Goal: Complete application form

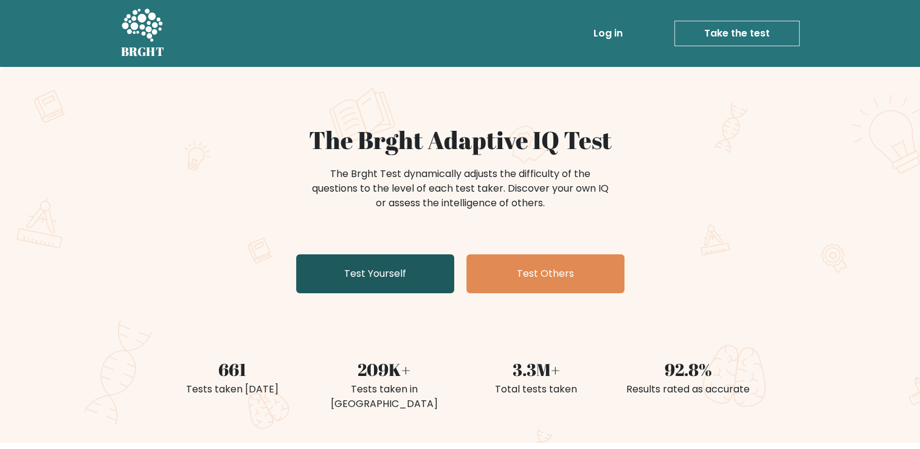
click at [384, 276] on link "Test Yourself" at bounding box center [375, 273] width 158 height 39
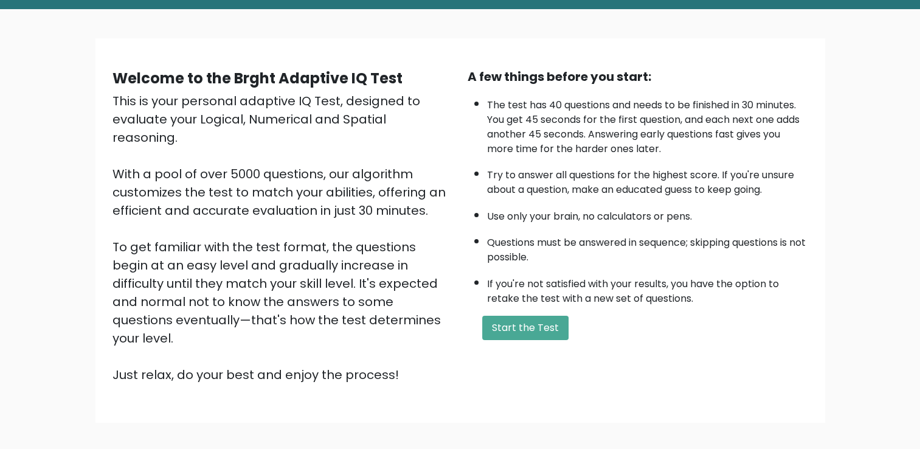
scroll to position [61, 0]
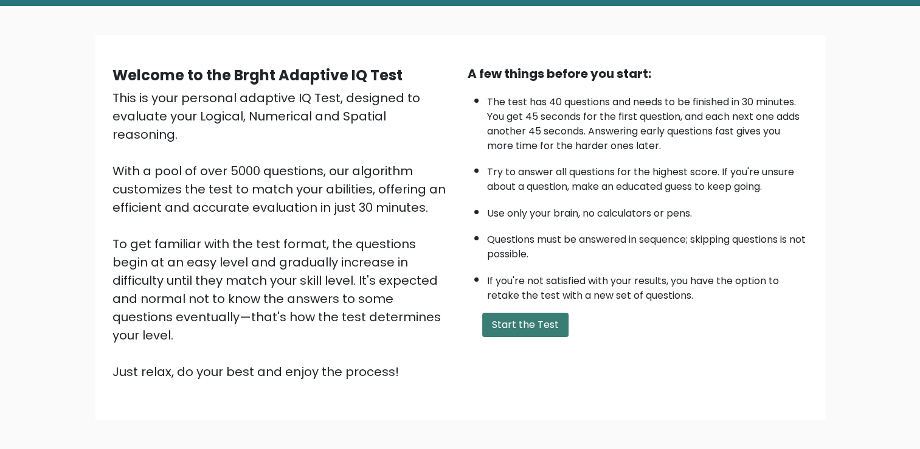
click at [504, 327] on button "Start the Test" at bounding box center [525, 324] width 86 height 24
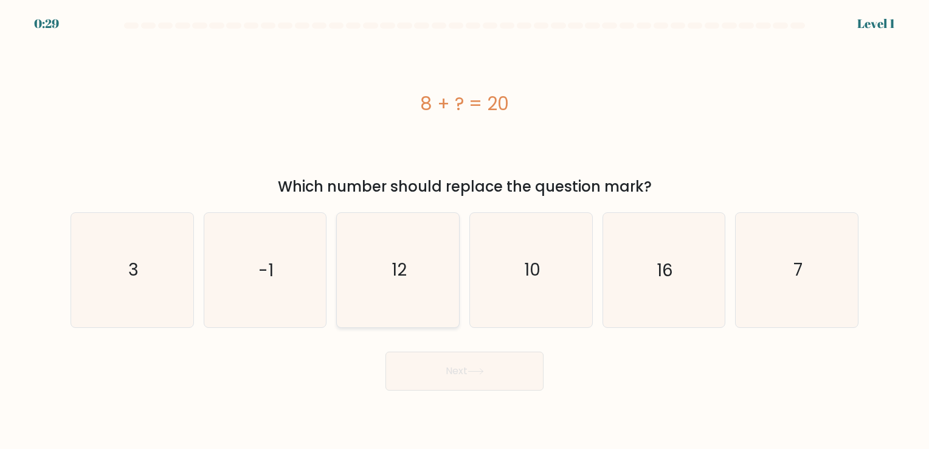
click at [387, 291] on icon "12" at bounding box center [398, 270] width 114 height 114
click at [464, 230] on input "c. 12" at bounding box center [464, 227] width 1 height 6
radio input "true"
click at [426, 360] on button "Next" at bounding box center [464, 370] width 158 height 39
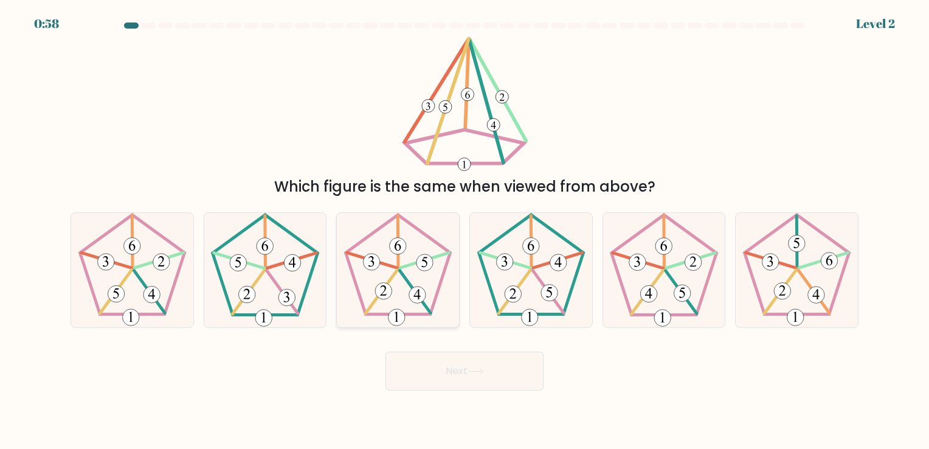
click at [417, 305] on icon at bounding box center [398, 270] width 114 height 114
click at [464, 230] on input "c." at bounding box center [464, 227] width 1 height 6
radio input "true"
click at [457, 373] on button "Next" at bounding box center [464, 370] width 158 height 39
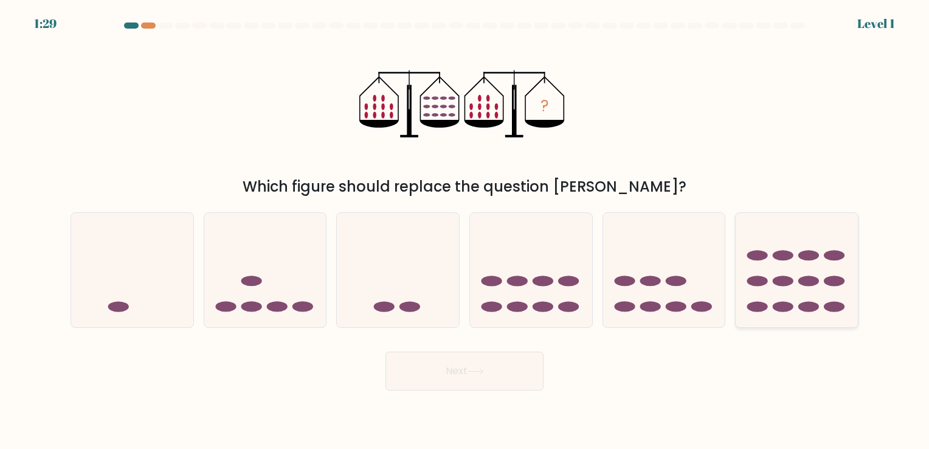
click at [799, 243] on icon at bounding box center [797, 269] width 122 height 101
click at [465, 230] on input "f." at bounding box center [464, 227] width 1 height 6
radio input "true"
click at [534, 365] on button "Next" at bounding box center [464, 370] width 158 height 39
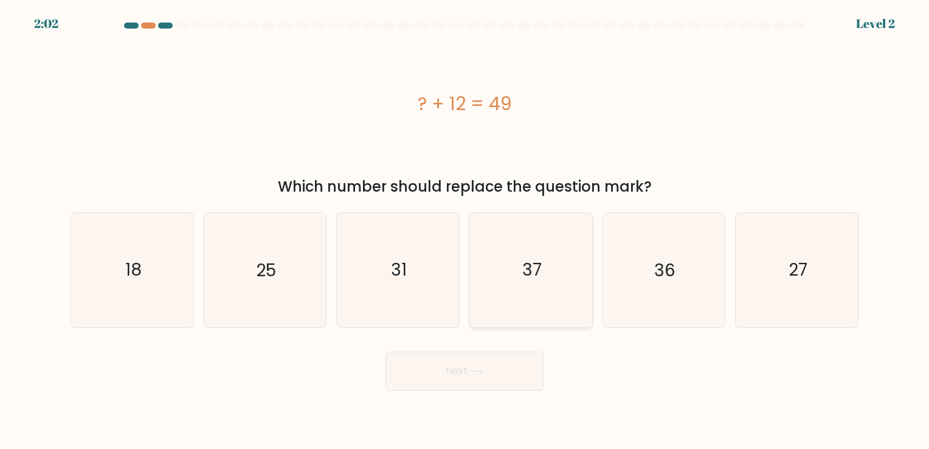
click at [564, 297] on icon "37" at bounding box center [531, 270] width 114 height 114
click at [465, 230] on input "d. 37" at bounding box center [464, 227] width 1 height 6
radio input "true"
click at [519, 376] on button "Next" at bounding box center [464, 370] width 158 height 39
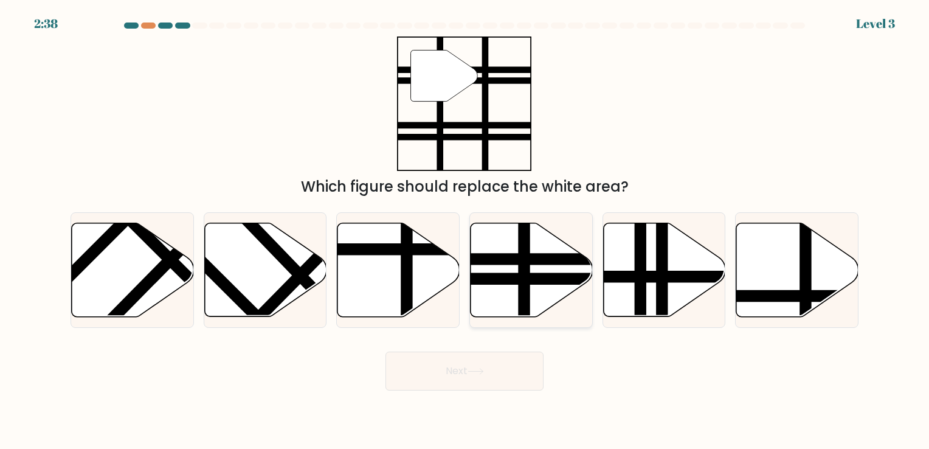
click at [524, 294] on line at bounding box center [524, 321] width 0 height 246
click at [465, 230] on input "d." at bounding box center [464, 227] width 1 height 6
radio input "true"
click at [484, 374] on icon at bounding box center [475, 371] width 16 height 7
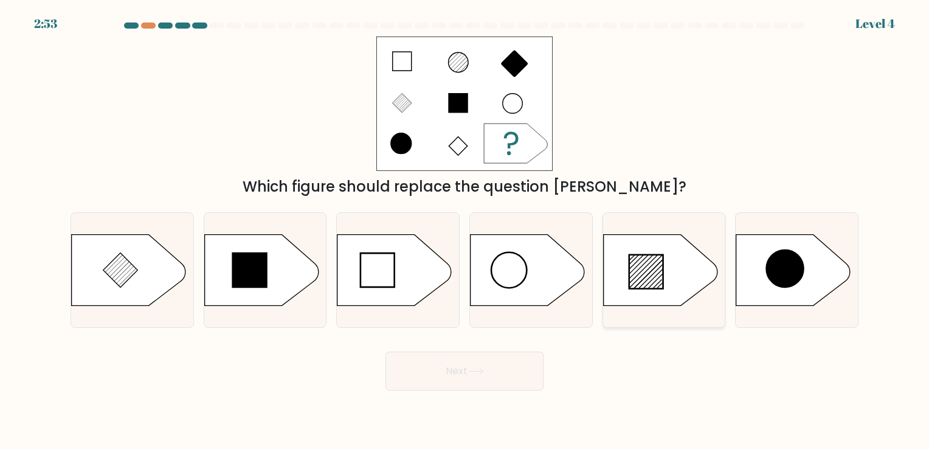
click at [632, 264] on icon at bounding box center [646, 272] width 34 height 34
click at [465, 230] on input "e." at bounding box center [464, 227] width 1 height 6
radio input "true"
click at [481, 373] on icon at bounding box center [475, 371] width 16 height 7
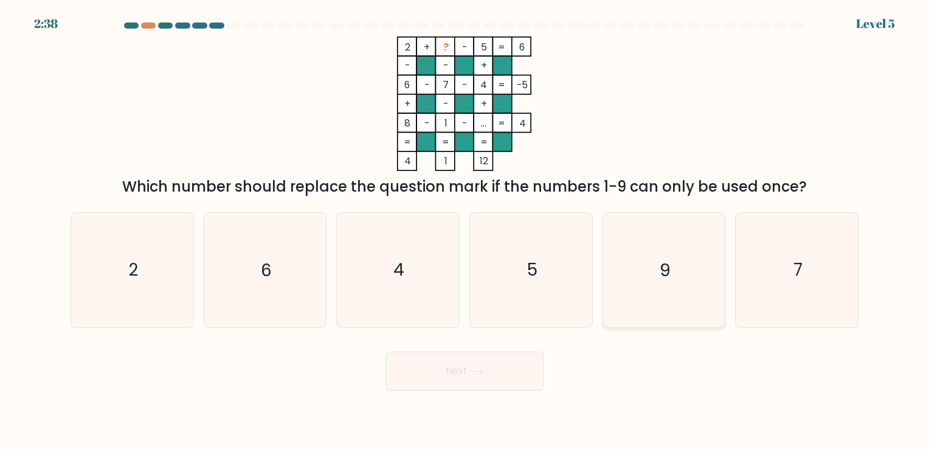
click at [659, 241] on icon "9" at bounding box center [664, 270] width 114 height 114
click at [465, 230] on input "e. 9" at bounding box center [464, 227] width 1 height 6
radio input "true"
click at [495, 369] on button "Next" at bounding box center [464, 370] width 158 height 39
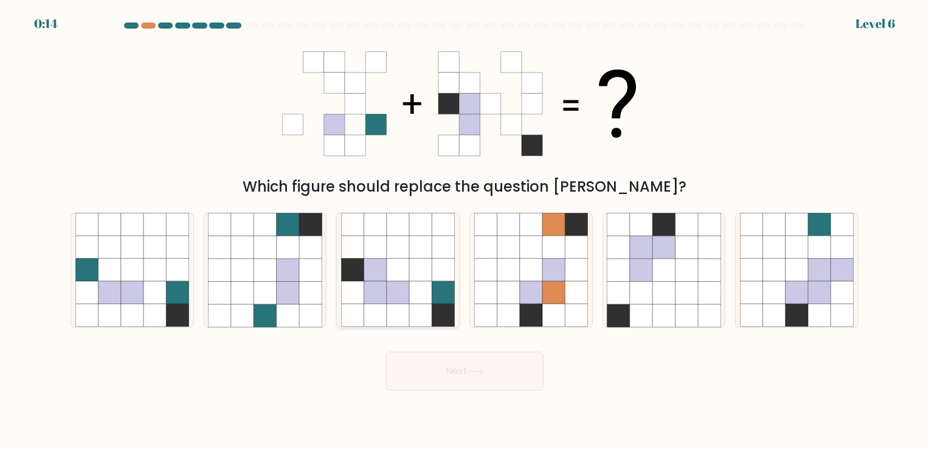
click at [397, 281] on icon at bounding box center [398, 269] width 22 height 22
click at [464, 230] on input "c." at bounding box center [464, 227] width 1 height 6
radio input "true"
click at [437, 381] on button "Next" at bounding box center [464, 370] width 158 height 39
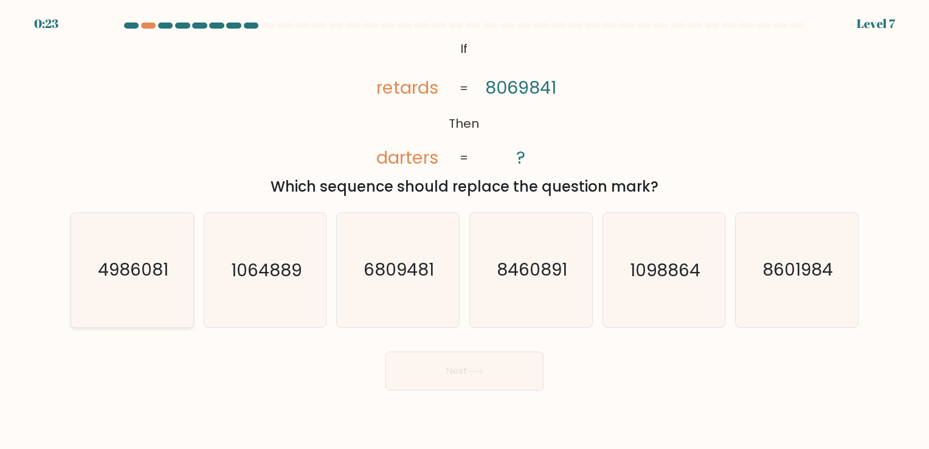
click at [132, 243] on icon "4986081" at bounding box center [132, 270] width 114 height 114
click at [464, 230] on input "a. 4986081" at bounding box center [464, 227] width 1 height 6
radio input "true"
click at [462, 376] on button "Next" at bounding box center [464, 370] width 158 height 39
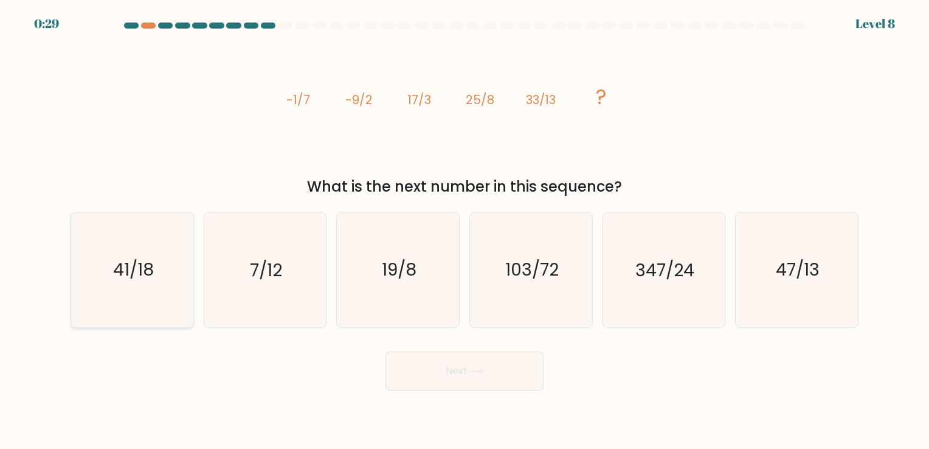
click at [178, 291] on icon "41/18" at bounding box center [132, 270] width 114 height 114
click at [464, 230] on input "a. 41/18" at bounding box center [464, 227] width 1 height 6
radio input "true"
click at [487, 379] on button "Next" at bounding box center [464, 370] width 158 height 39
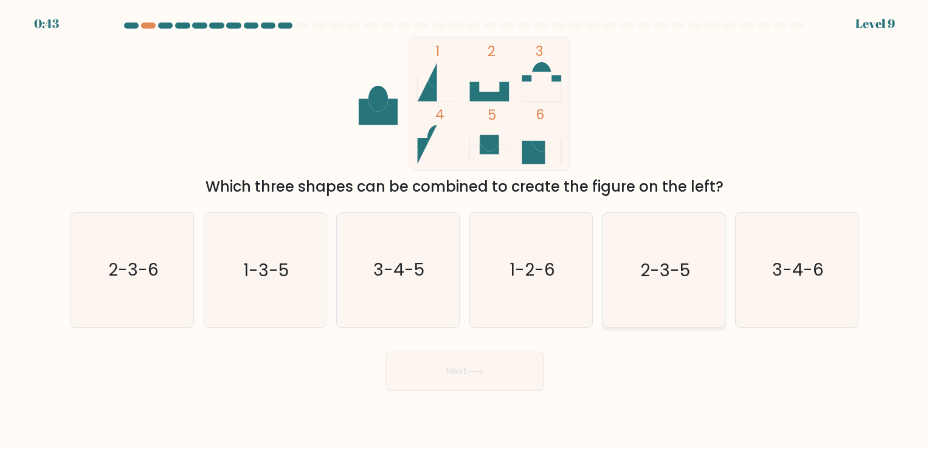
click at [691, 286] on icon "2-3-5" at bounding box center [664, 270] width 114 height 114
click at [465, 230] on input "e. 2-3-5" at bounding box center [464, 227] width 1 height 6
radio input "true"
click at [462, 379] on button "Next" at bounding box center [464, 370] width 158 height 39
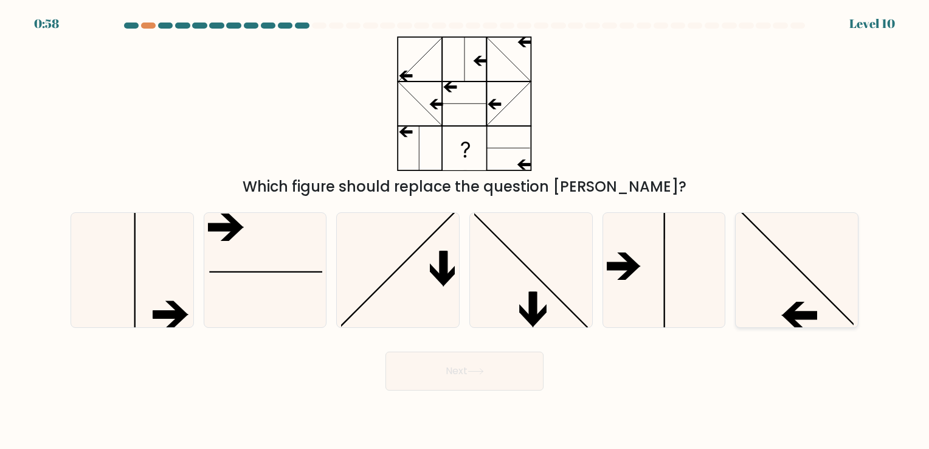
click at [782, 275] on icon at bounding box center [797, 270] width 114 height 114
click at [465, 230] on input "f." at bounding box center [464, 227] width 1 height 6
radio input "true"
click at [492, 376] on button "Next" at bounding box center [464, 370] width 158 height 39
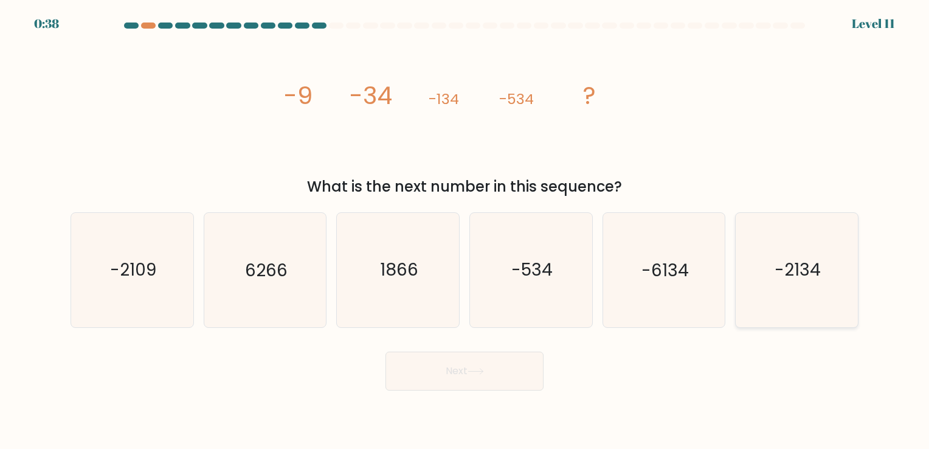
click at [817, 288] on icon "-2134" at bounding box center [797, 270] width 114 height 114
click at [465, 230] on input "f. -2134" at bounding box center [464, 227] width 1 height 6
radio input "true"
click at [483, 378] on button "Next" at bounding box center [464, 370] width 158 height 39
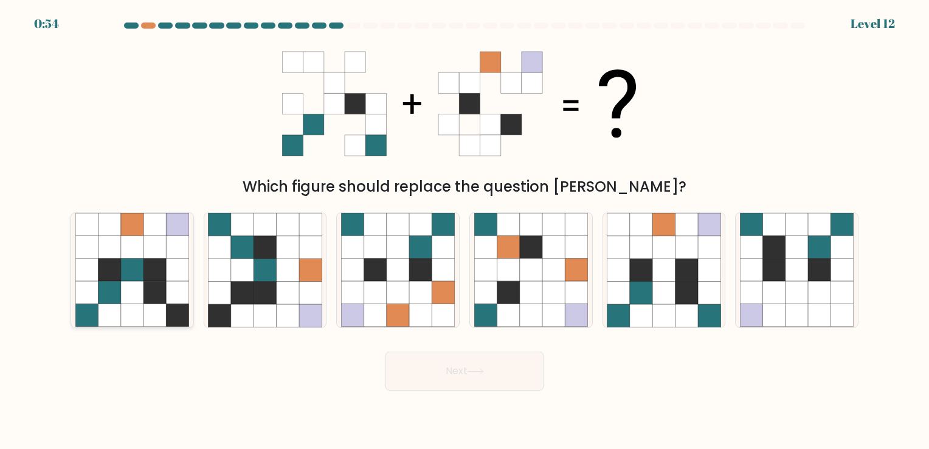
click at [111, 295] on icon at bounding box center [109, 292] width 22 height 22
click at [464, 230] on input "a." at bounding box center [464, 227] width 1 height 6
radio input "true"
click at [261, 258] on icon at bounding box center [264, 247] width 22 height 22
click at [464, 230] on input "b." at bounding box center [464, 227] width 1 height 6
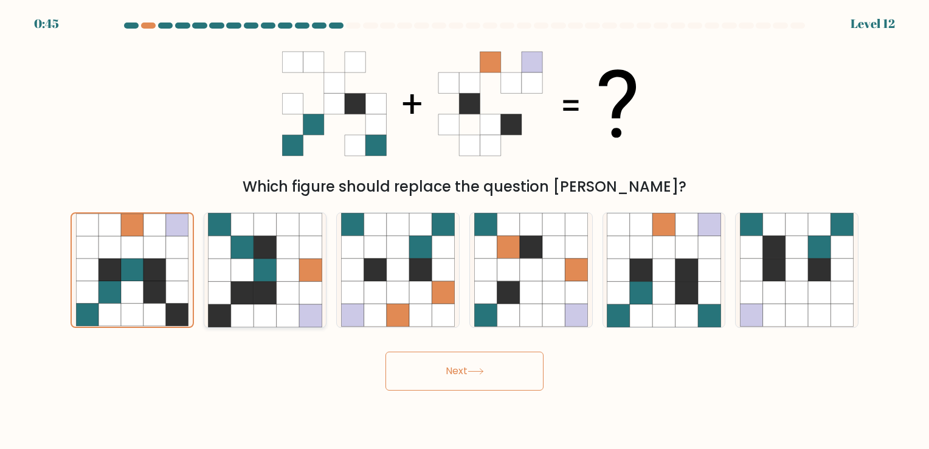
radio input "true"
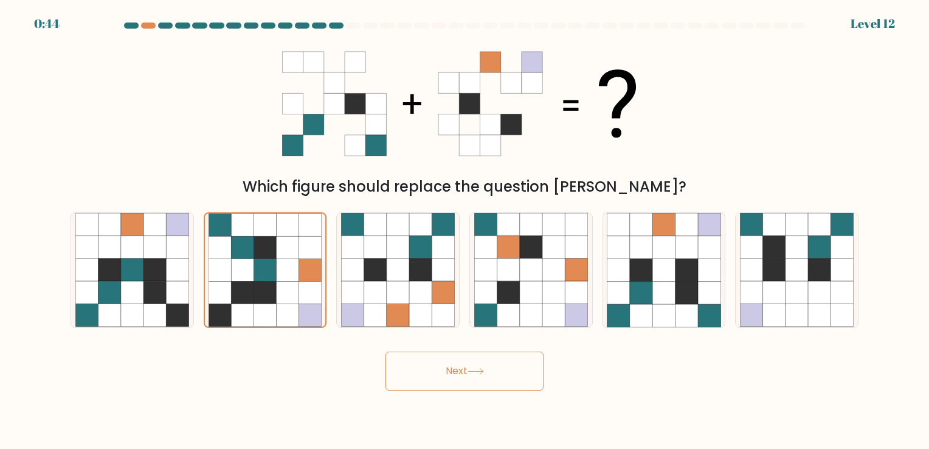
click at [519, 368] on button "Next" at bounding box center [464, 370] width 158 height 39
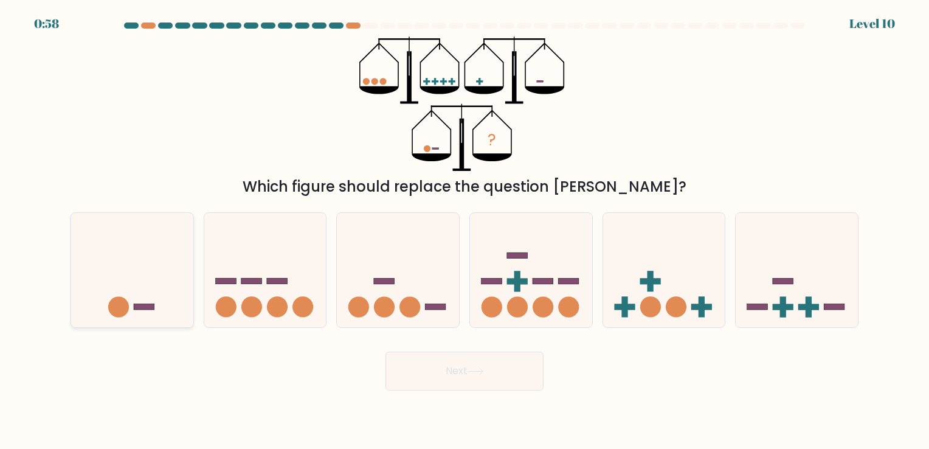
click at [151, 262] on icon at bounding box center [132, 269] width 122 height 101
click at [464, 230] on input "a." at bounding box center [464, 227] width 1 height 6
radio input "true"
click at [453, 379] on button "Next" at bounding box center [464, 370] width 158 height 39
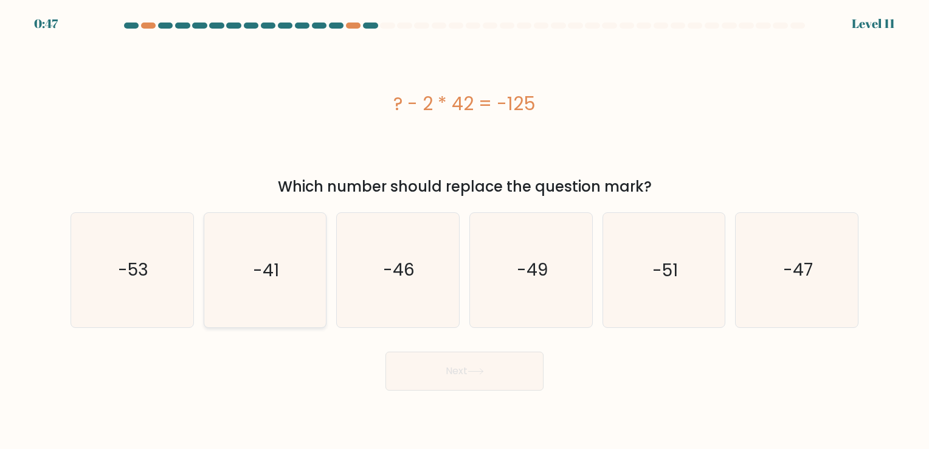
click at [292, 258] on icon "-41" at bounding box center [265, 270] width 114 height 114
click at [464, 230] on input "b. -41" at bounding box center [464, 227] width 1 height 6
radio input "true"
click at [455, 373] on button "Next" at bounding box center [464, 370] width 158 height 39
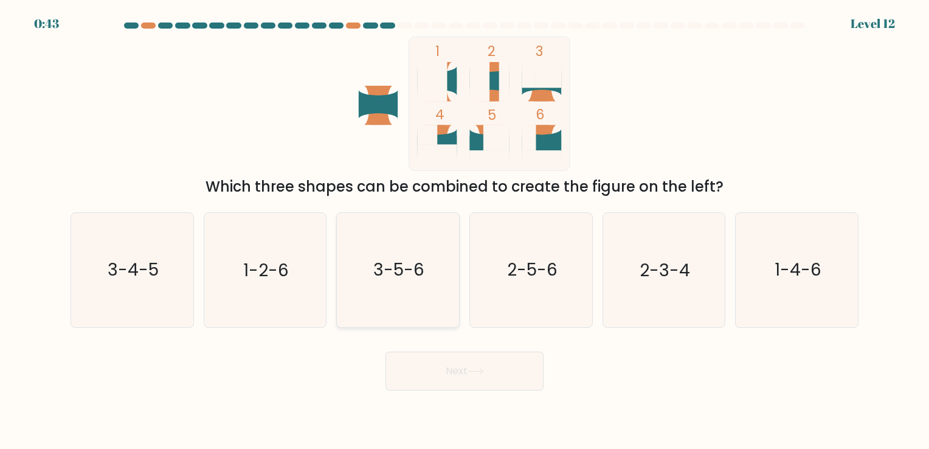
click at [404, 250] on icon "3-5-6" at bounding box center [398, 270] width 114 height 114
click at [464, 230] on input "c. 3-5-6" at bounding box center [464, 227] width 1 height 6
radio input "true"
click at [443, 365] on button "Next" at bounding box center [464, 370] width 158 height 39
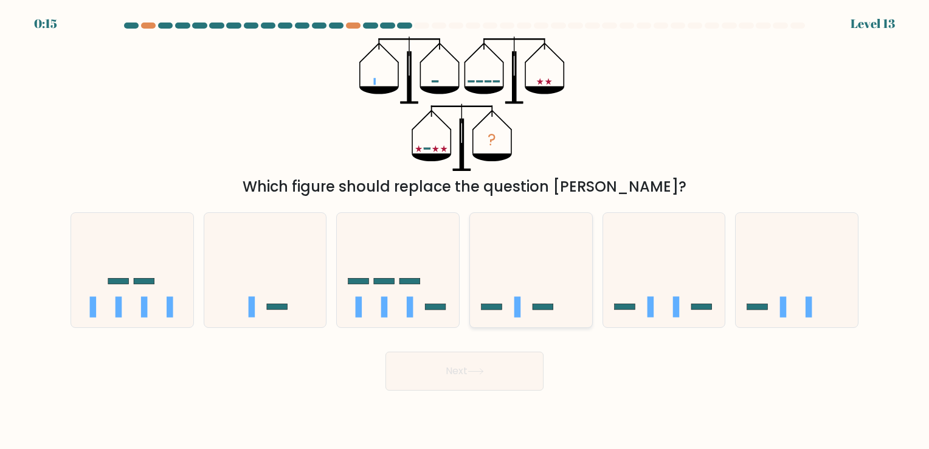
click at [520, 269] on icon at bounding box center [531, 269] width 122 height 101
click at [465, 230] on input "d." at bounding box center [464, 227] width 1 height 6
radio input "true"
click at [461, 371] on button "Next" at bounding box center [464, 370] width 158 height 39
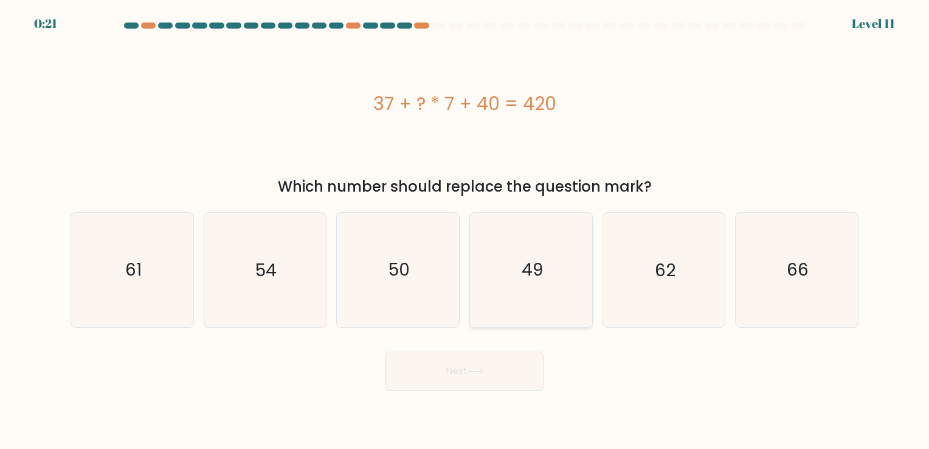
click at [537, 269] on text "49" at bounding box center [532, 270] width 21 height 24
click at [465, 230] on input "d. 49" at bounding box center [464, 227] width 1 height 6
radio input "true"
click at [517, 361] on button "Next" at bounding box center [464, 370] width 158 height 39
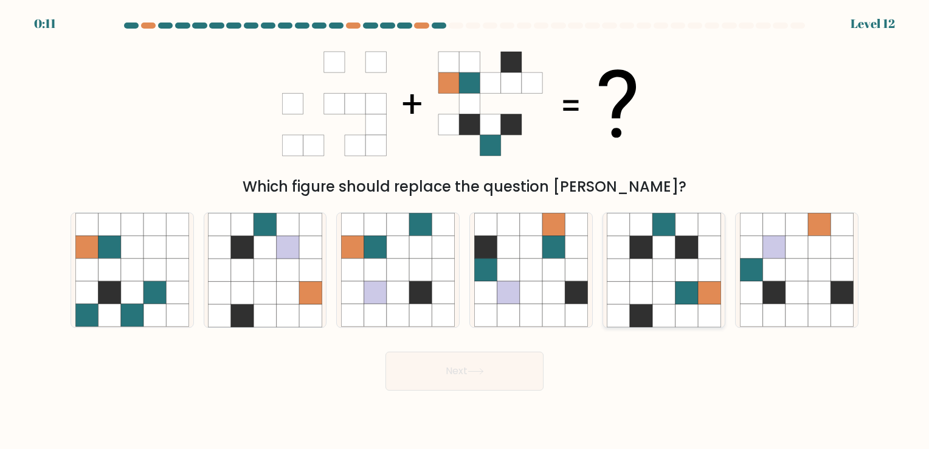
click at [651, 267] on icon at bounding box center [641, 269] width 22 height 22
click at [465, 230] on input "e." at bounding box center [464, 227] width 1 height 6
radio input "true"
click at [474, 371] on icon at bounding box center [475, 371] width 16 height 7
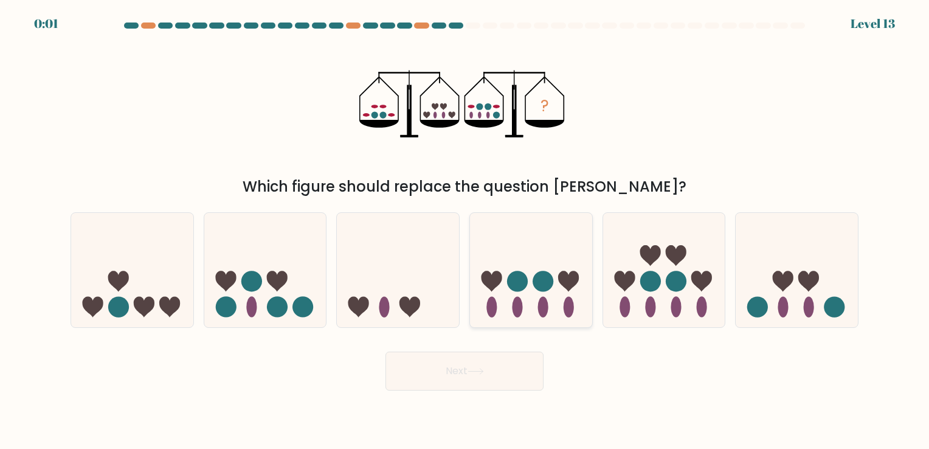
click at [483, 274] on icon at bounding box center [531, 269] width 122 height 101
click at [465, 230] on input "d." at bounding box center [464, 227] width 1 height 6
radio input "true"
click at [477, 387] on button "Next" at bounding box center [464, 370] width 158 height 39
click at [481, 384] on button "Next" at bounding box center [464, 370] width 158 height 39
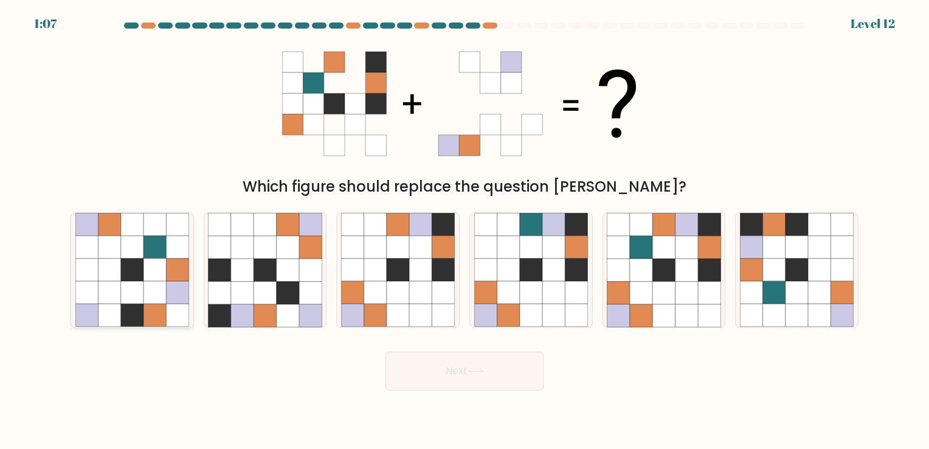
click at [140, 315] on icon at bounding box center [132, 315] width 22 height 22
click at [464, 230] on input "a." at bounding box center [464, 227] width 1 height 6
radio input "true"
click at [649, 288] on icon at bounding box center [641, 292] width 22 height 22
click at [465, 230] on input "e." at bounding box center [464, 227] width 1 height 6
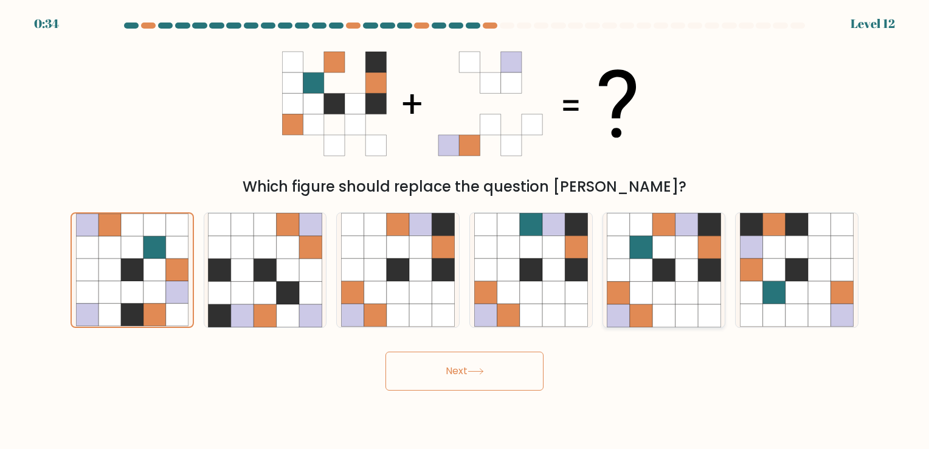
radio input "true"
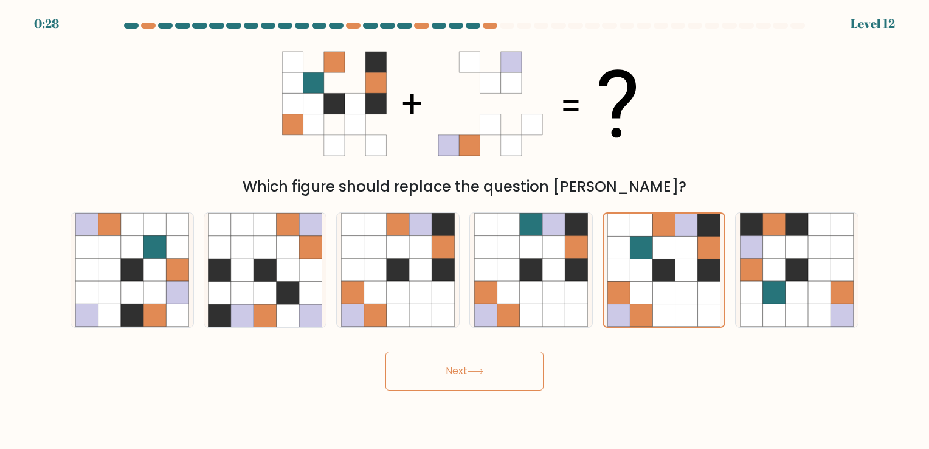
click at [449, 379] on button "Next" at bounding box center [464, 370] width 158 height 39
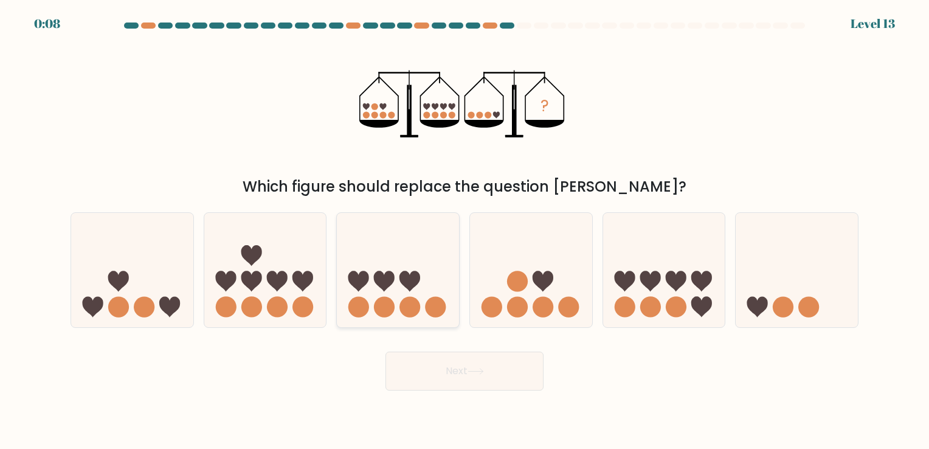
click at [433, 288] on icon at bounding box center [398, 269] width 122 height 101
click at [464, 230] on input "c." at bounding box center [464, 227] width 1 height 6
radio input "true"
click at [458, 365] on button "Next" at bounding box center [464, 370] width 158 height 39
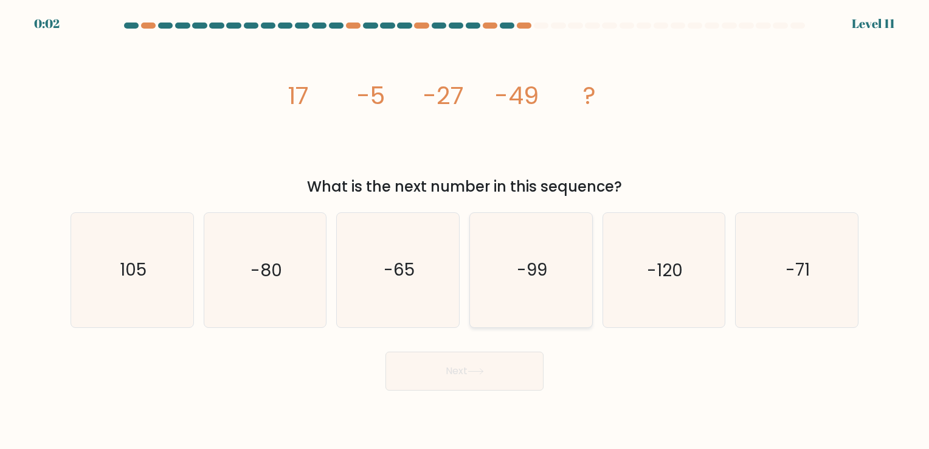
click at [555, 295] on icon "-99" at bounding box center [531, 270] width 114 height 114
click at [465, 230] on input "d. -99" at bounding box center [464, 227] width 1 height 6
radio input "true"
click at [477, 371] on icon at bounding box center [475, 370] width 15 height 5
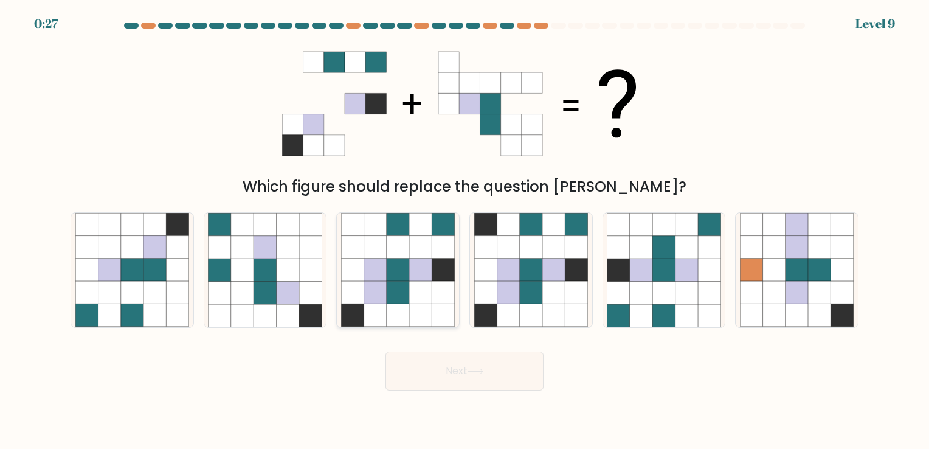
click at [412, 275] on icon at bounding box center [420, 269] width 22 height 22
click at [464, 230] on input "c." at bounding box center [464, 227] width 1 height 6
radio input "true"
click at [471, 357] on button "Next" at bounding box center [464, 370] width 158 height 39
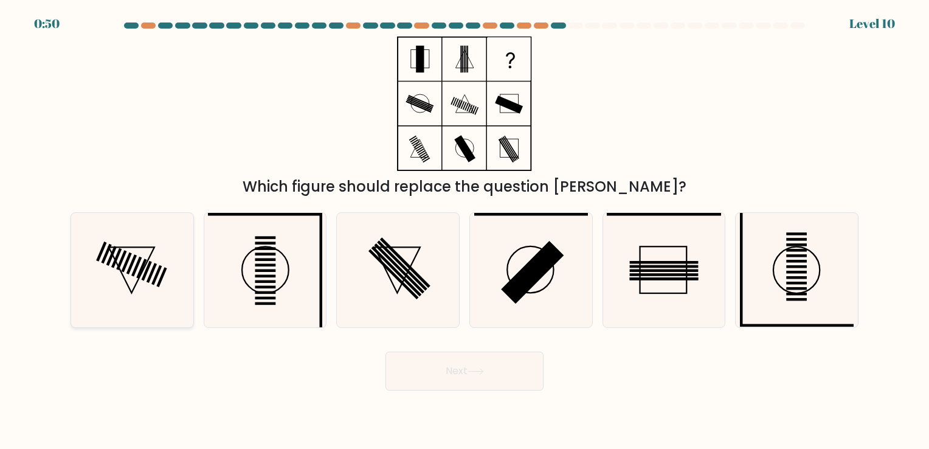
click at [105, 261] on icon at bounding box center [132, 270] width 114 height 114
click at [464, 230] on input "a." at bounding box center [464, 227] width 1 height 6
radio input "true"
click at [232, 247] on icon at bounding box center [265, 270] width 114 height 114
click at [464, 230] on input "b." at bounding box center [464, 227] width 1 height 6
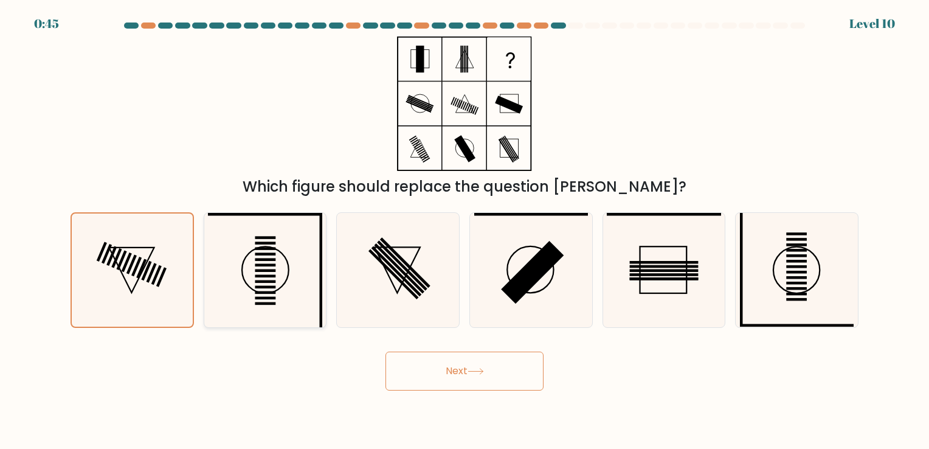
radio input "true"
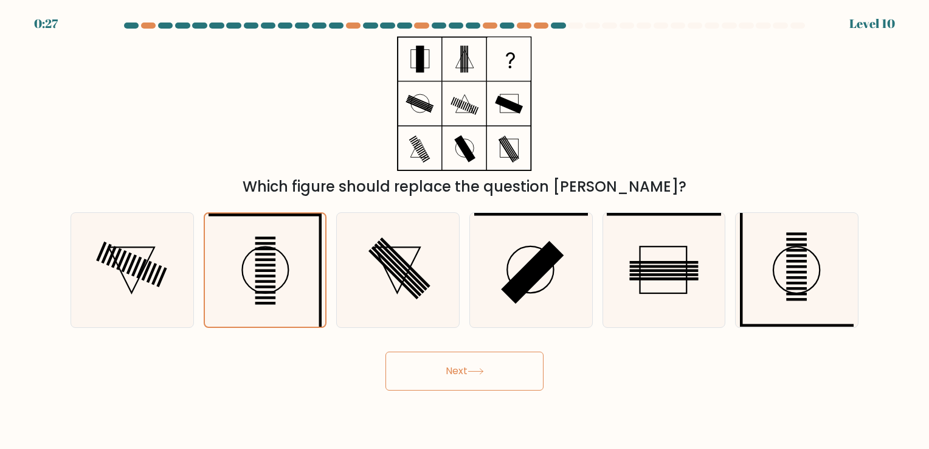
click at [486, 367] on button "Next" at bounding box center [464, 370] width 158 height 39
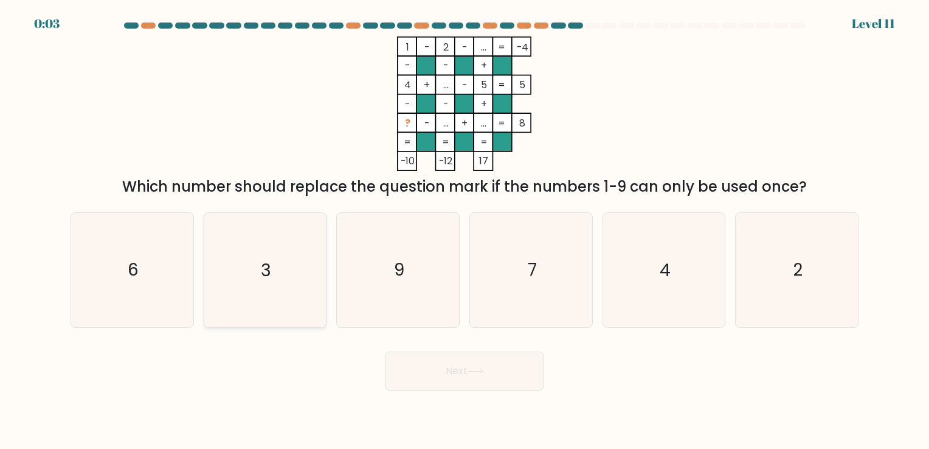
click at [299, 276] on icon "3" at bounding box center [265, 270] width 114 height 114
click at [464, 230] on input "b. 3" at bounding box center [464, 227] width 1 height 6
radio input "true"
click at [462, 379] on button "Next" at bounding box center [464, 370] width 158 height 39
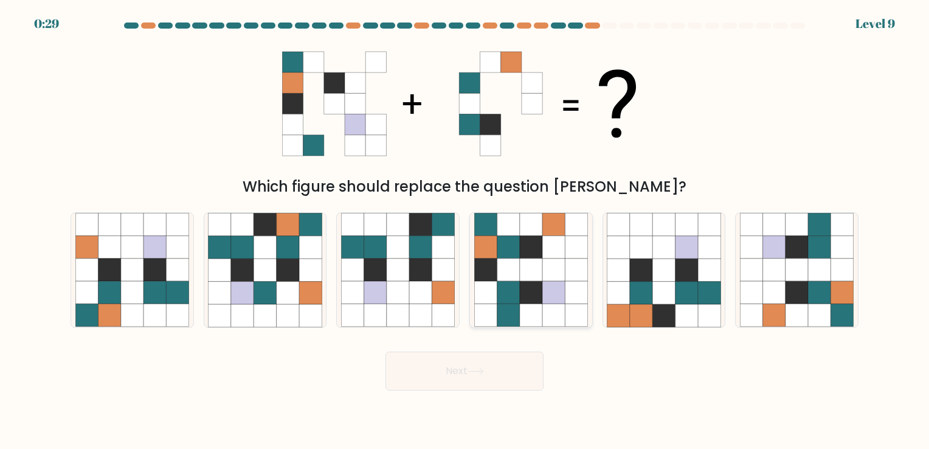
click at [516, 249] on icon at bounding box center [508, 247] width 22 height 22
click at [465, 230] on input "d." at bounding box center [464, 227] width 1 height 6
radio input "true"
click at [515, 368] on button "Next" at bounding box center [464, 370] width 158 height 39
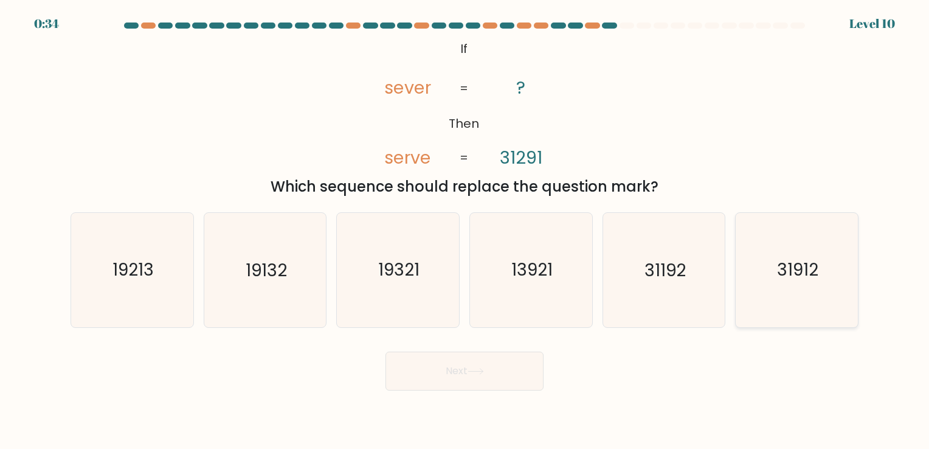
click at [795, 261] on text "31912" at bounding box center [797, 270] width 41 height 24
click at [465, 230] on input "f. 31912" at bounding box center [464, 227] width 1 height 6
radio input "true"
click at [522, 368] on button "Next" at bounding box center [464, 370] width 158 height 39
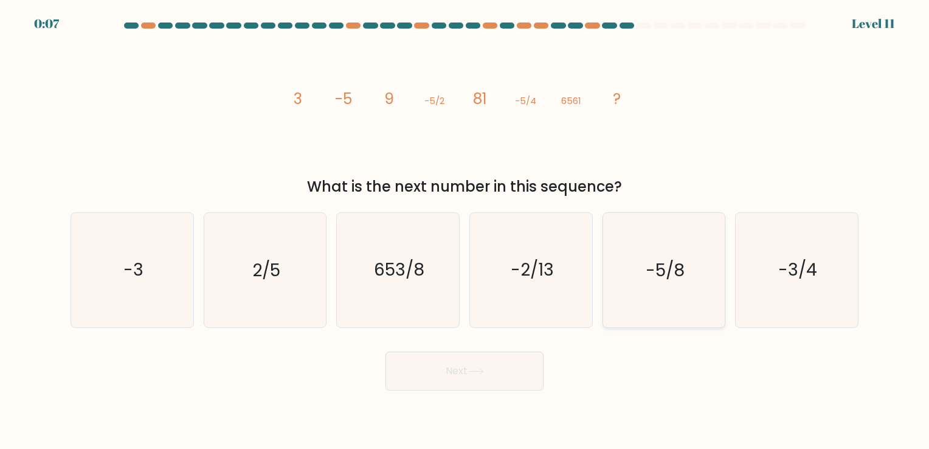
click at [649, 250] on icon "-5/8" at bounding box center [664, 270] width 114 height 114
click at [465, 230] on input "e. -5/8" at bounding box center [464, 227] width 1 height 6
radio input "true"
click at [484, 369] on icon at bounding box center [475, 371] width 16 height 7
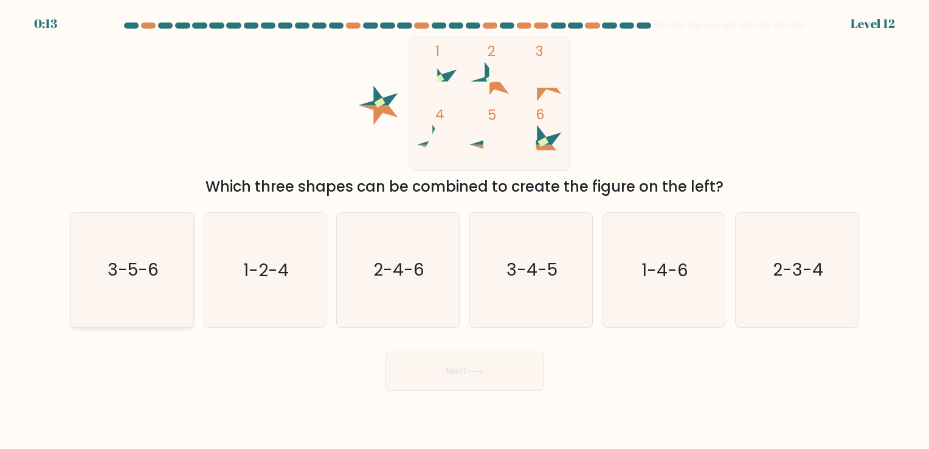
click at [164, 277] on icon "3-5-6" at bounding box center [132, 270] width 114 height 114
click at [464, 230] on input "a. 3-5-6" at bounding box center [464, 227] width 1 height 6
radio input "true"
click at [506, 373] on button "Next" at bounding box center [464, 370] width 158 height 39
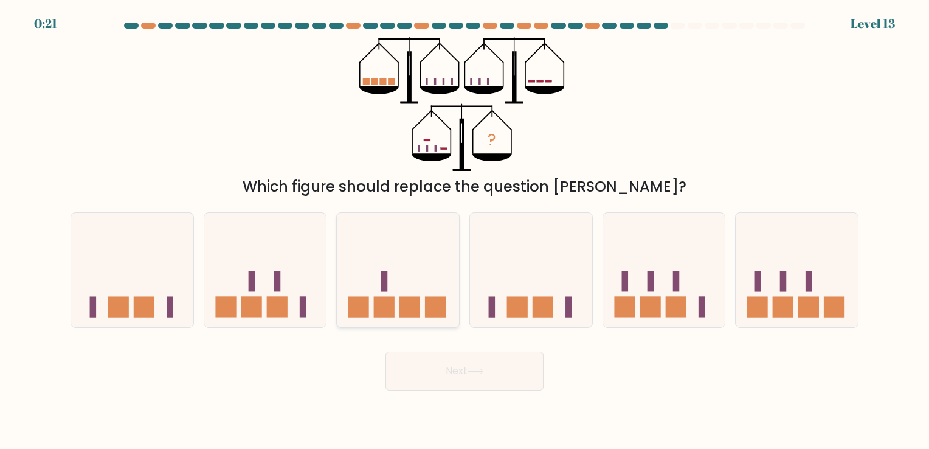
click at [405, 291] on icon at bounding box center [398, 269] width 122 height 101
click at [464, 230] on input "c." at bounding box center [464, 227] width 1 height 6
radio input "true"
click at [503, 376] on button "Next" at bounding box center [464, 370] width 158 height 39
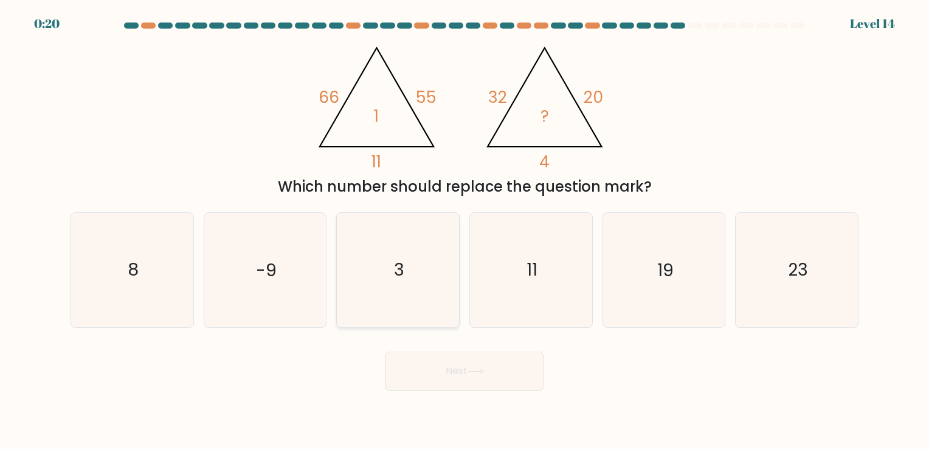
click at [391, 286] on icon "3" at bounding box center [398, 270] width 114 height 114
click at [464, 230] on input "c. 3" at bounding box center [464, 227] width 1 height 6
radio input "true"
click at [470, 368] on icon at bounding box center [475, 371] width 16 height 7
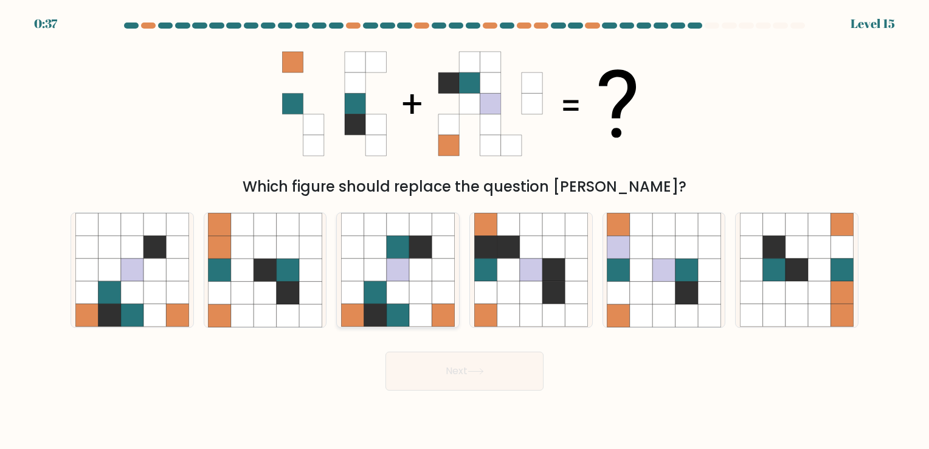
click at [435, 314] on icon at bounding box center [443, 315] width 22 height 22
click at [464, 230] on input "c." at bounding box center [464, 227] width 1 height 6
radio input "true"
click at [484, 369] on icon at bounding box center [475, 371] width 16 height 7
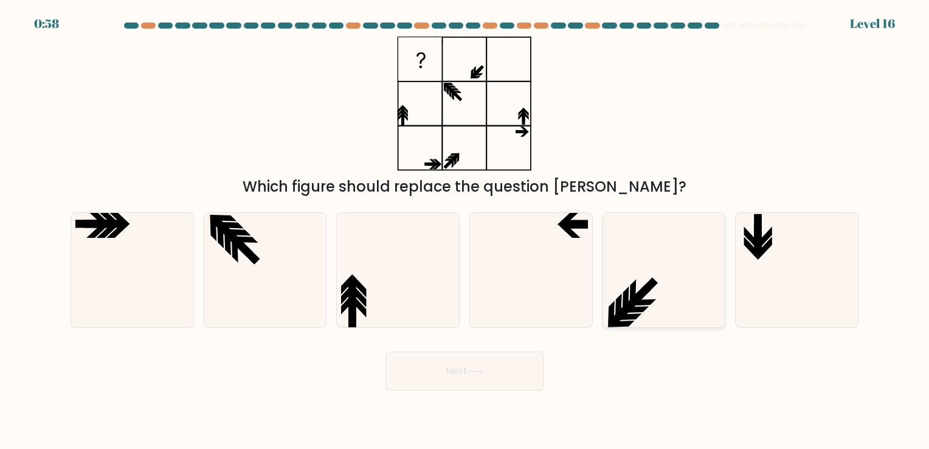
click at [652, 277] on icon at bounding box center [664, 270] width 114 height 114
click at [465, 230] on input "e." at bounding box center [464, 227] width 1 height 6
radio input "true"
click at [498, 261] on icon at bounding box center [531, 270] width 114 height 114
click at [465, 230] on input "d." at bounding box center [464, 227] width 1 height 6
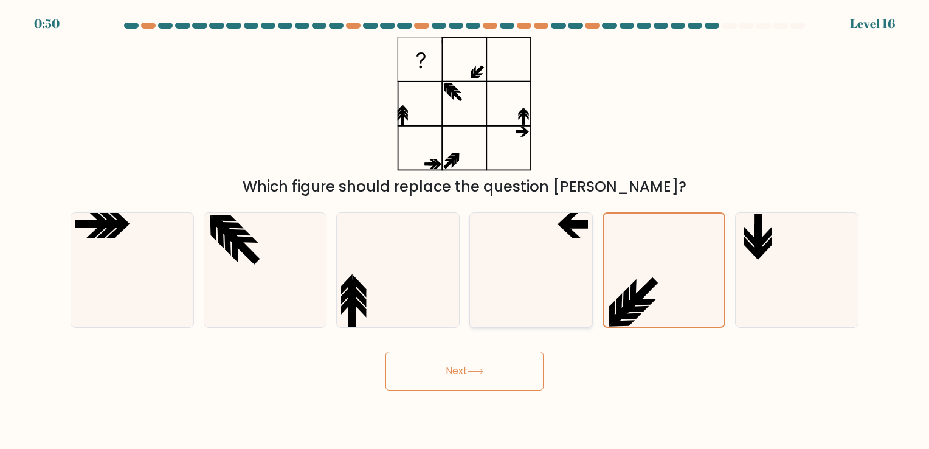
radio input "true"
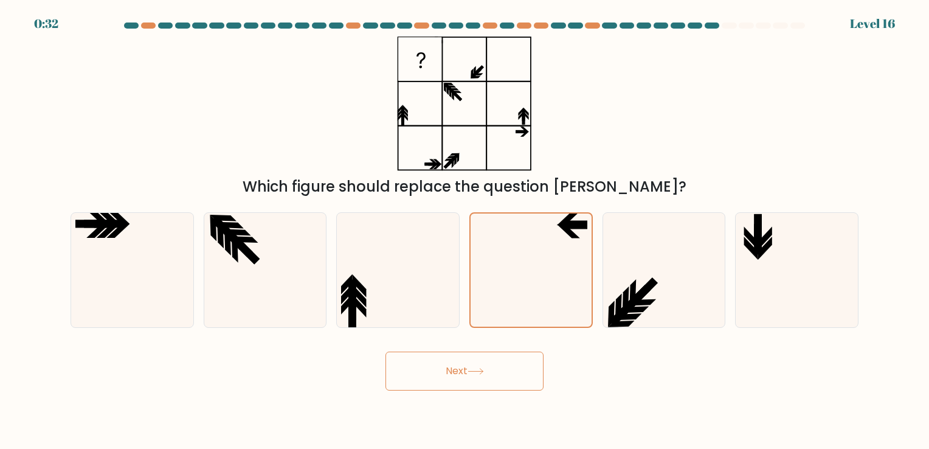
click at [498, 361] on button "Next" at bounding box center [464, 370] width 158 height 39
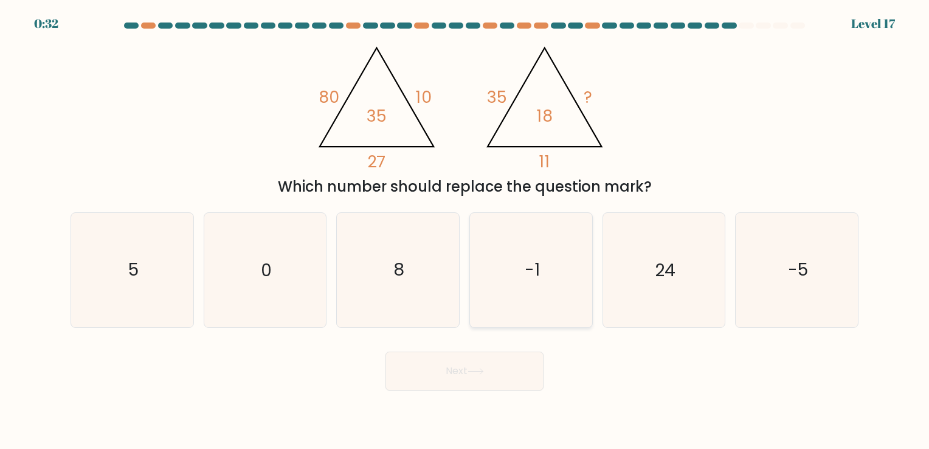
click at [550, 260] on icon "-1" at bounding box center [531, 270] width 114 height 114
click at [465, 230] on input "d. -1" at bounding box center [464, 227] width 1 height 6
radio input "true"
click at [478, 374] on icon at bounding box center [475, 371] width 16 height 7
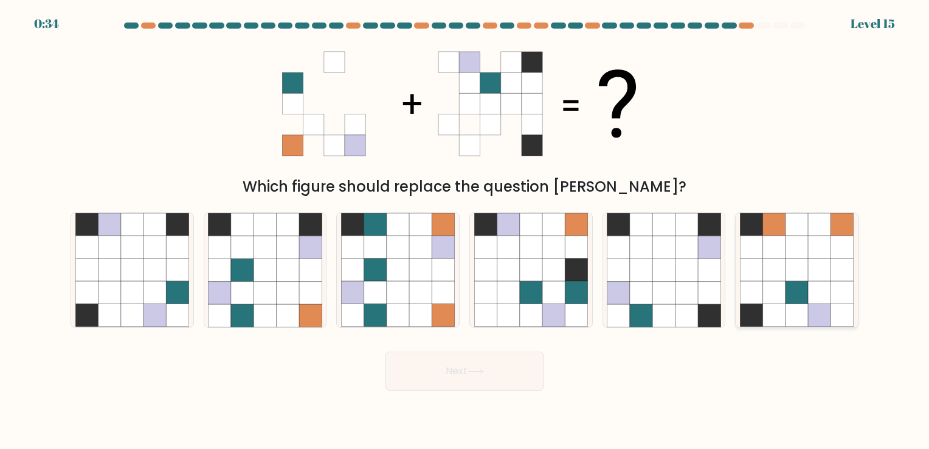
click at [815, 314] on icon at bounding box center [819, 315] width 22 height 22
click at [465, 230] on input "f." at bounding box center [464, 227] width 1 height 6
radio input "true"
click at [523, 264] on icon at bounding box center [531, 269] width 22 height 22
click at [465, 230] on input "d." at bounding box center [464, 227] width 1 height 6
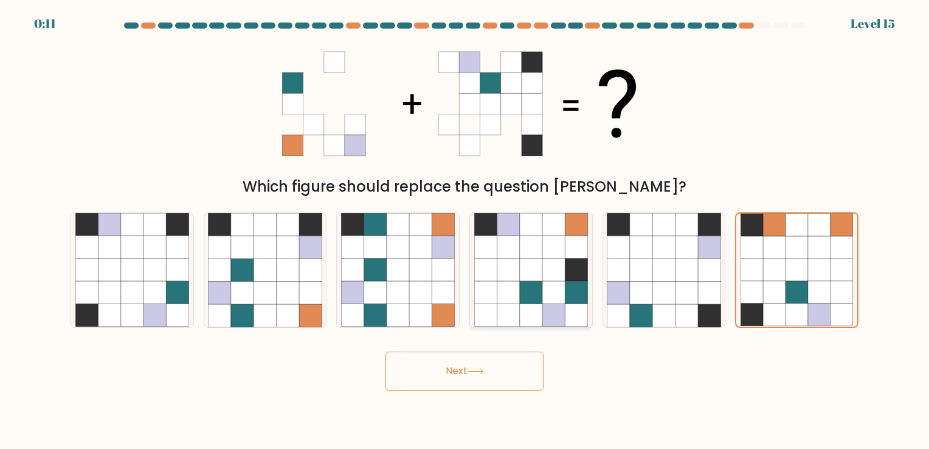
radio input "true"
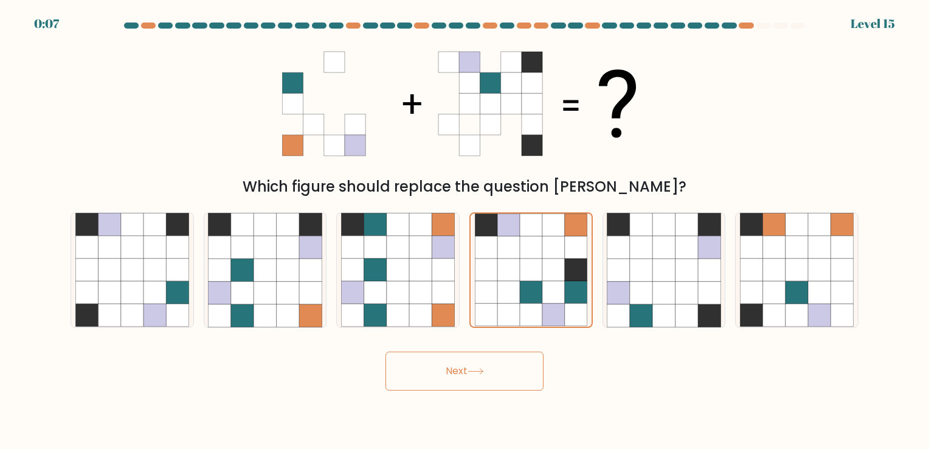
click at [498, 367] on button "Next" at bounding box center [464, 370] width 158 height 39
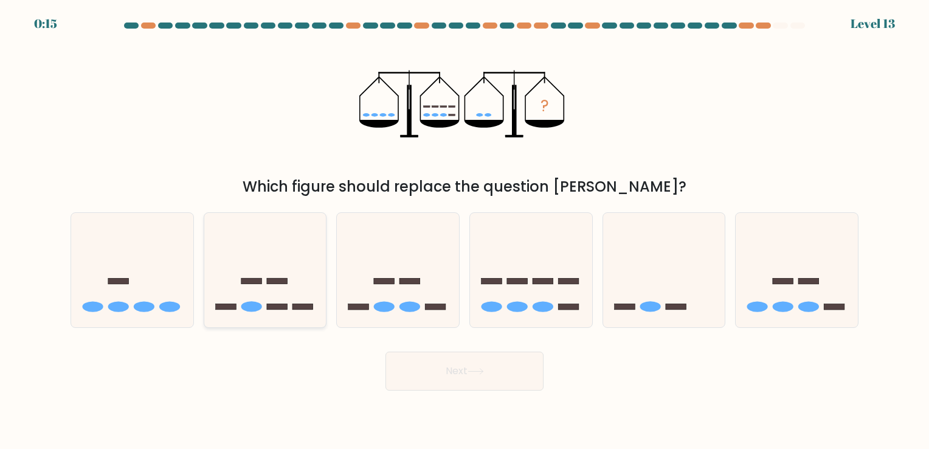
click at [297, 280] on icon at bounding box center [265, 269] width 122 height 101
click at [464, 230] on input "b." at bounding box center [464, 227] width 1 height 6
radio input "true"
click at [453, 366] on button "Next" at bounding box center [464, 370] width 158 height 39
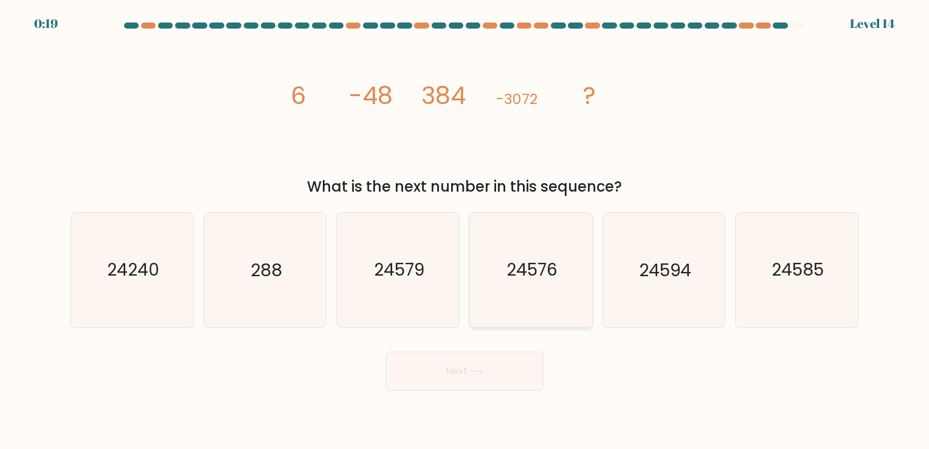
click at [548, 277] on text "24576" at bounding box center [531, 270] width 51 height 24
click at [465, 230] on input "d. 24576" at bounding box center [464, 227] width 1 height 6
radio input "true"
click at [500, 368] on button "Next" at bounding box center [464, 370] width 158 height 39
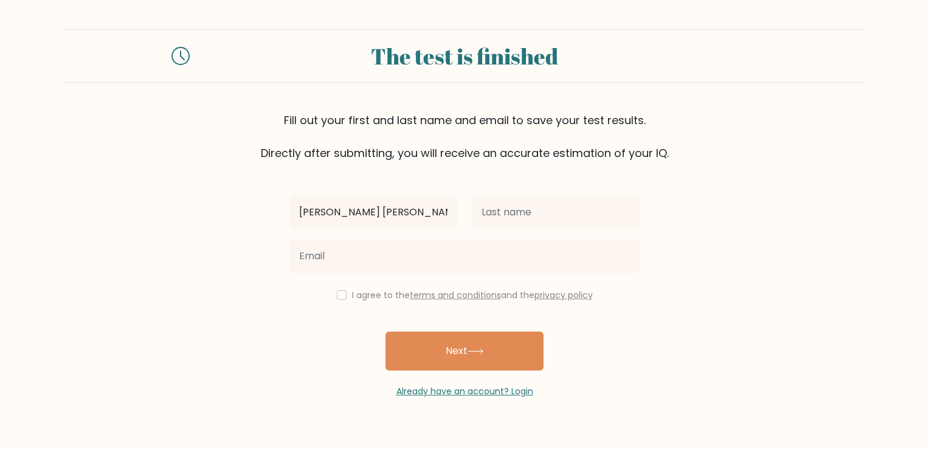
type input "[PERSON_NAME] [PERSON_NAME]"
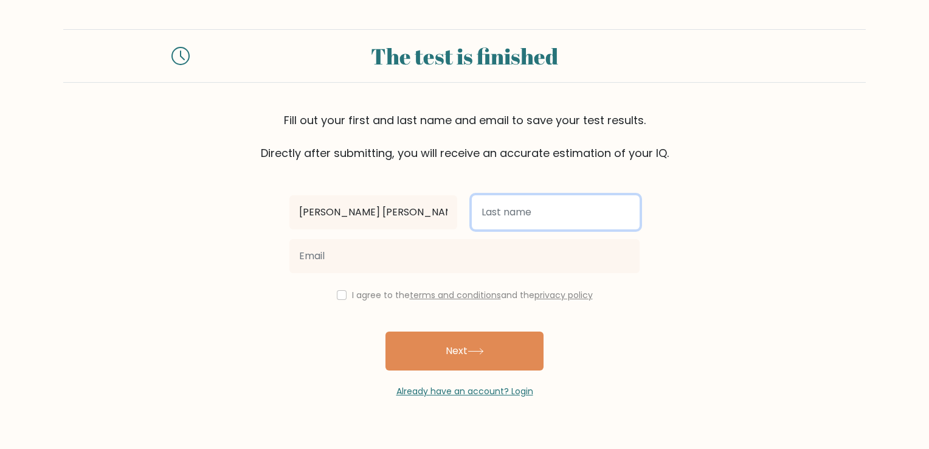
click at [578, 212] on input "text" at bounding box center [556, 212] width 168 height 34
type input "Carbonilla"
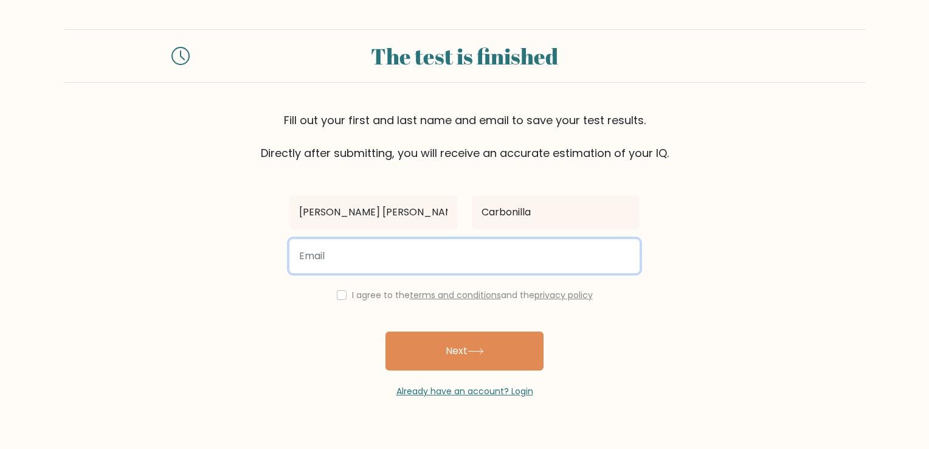
click at [496, 263] on input "email" at bounding box center [464, 256] width 350 height 34
type input "jcarbonilla001@gmail.com"
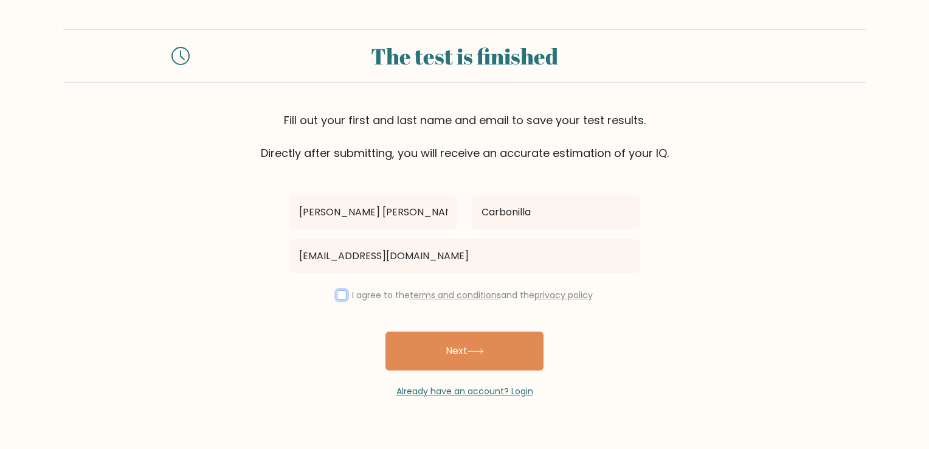
click at [340, 295] on input "checkbox" at bounding box center [342, 295] width 10 height 10
checkbox input "true"
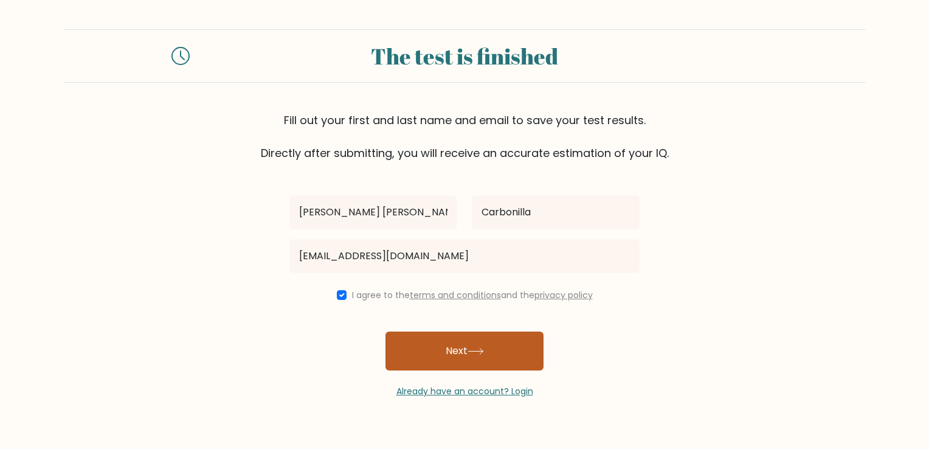
click at [493, 350] on button "Next" at bounding box center [464, 350] width 158 height 39
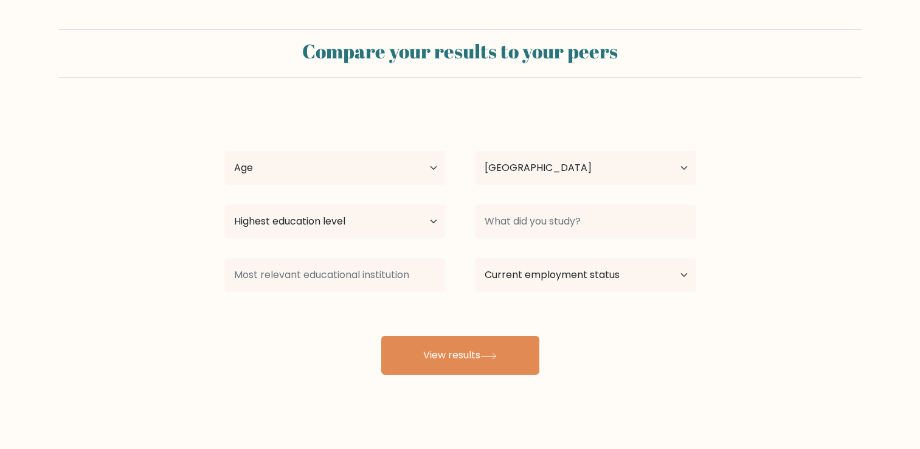
select select "PH"
click at [384, 169] on select "Age Under [DEMOGRAPHIC_DATA] [DEMOGRAPHIC_DATA] [DEMOGRAPHIC_DATA] [DEMOGRAPHIC…" at bounding box center [334, 168] width 221 height 34
select select "18_24"
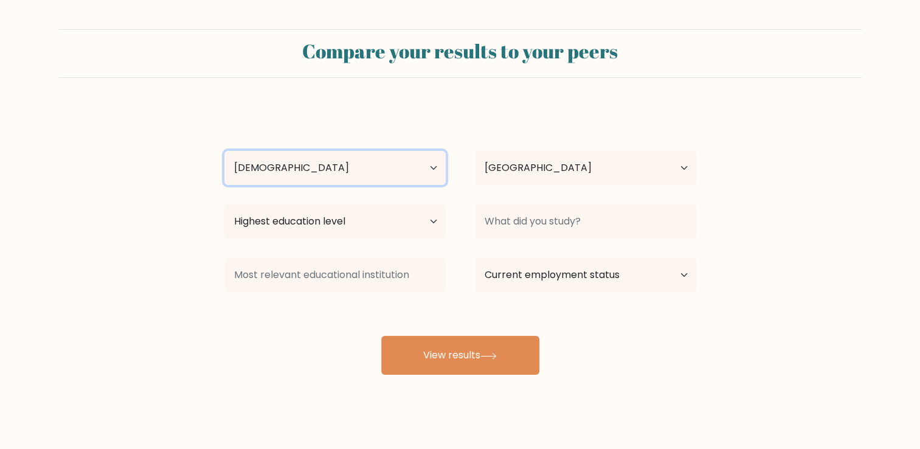
click at [224, 151] on select "Age Under [DEMOGRAPHIC_DATA] [DEMOGRAPHIC_DATA] [DEMOGRAPHIC_DATA] [DEMOGRAPHIC…" at bounding box center [334, 168] width 221 height 34
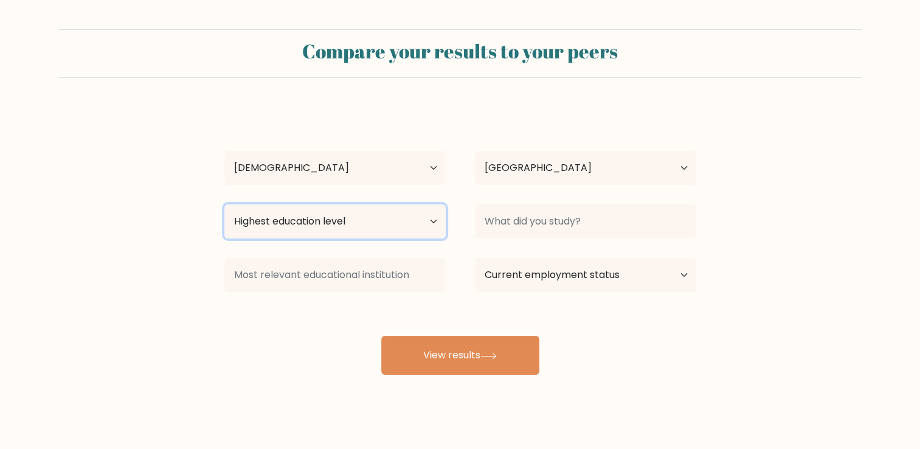
click at [433, 221] on select "Highest education level No schooling Primary Lower Secondary Upper Secondary Oc…" at bounding box center [334, 221] width 221 height 34
select select "bachelors_degree"
click at [224, 204] on select "Highest education level No schooling Primary Lower Secondary Upper Secondary Oc…" at bounding box center [334, 221] width 221 height 34
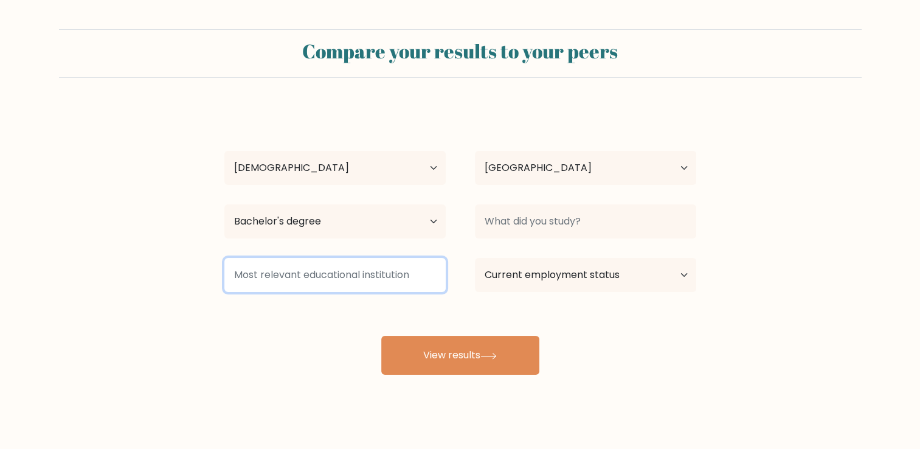
click at [415, 272] on input at bounding box center [334, 275] width 221 height 34
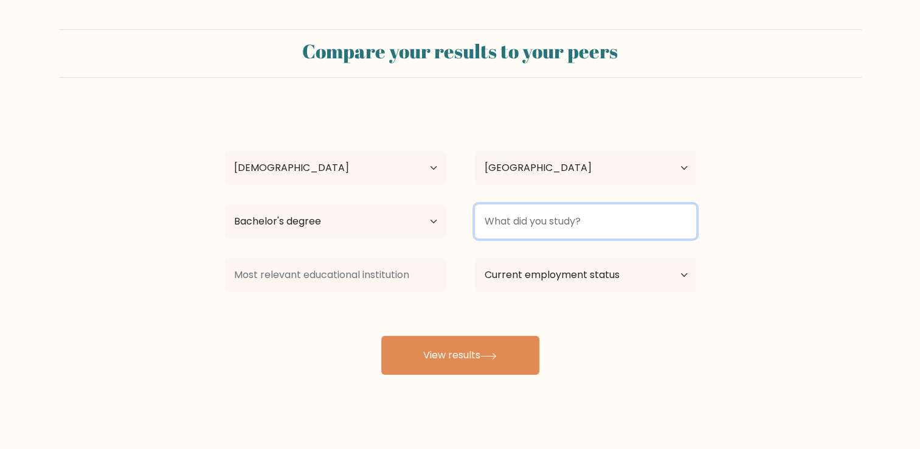
click at [535, 225] on input at bounding box center [585, 221] width 221 height 34
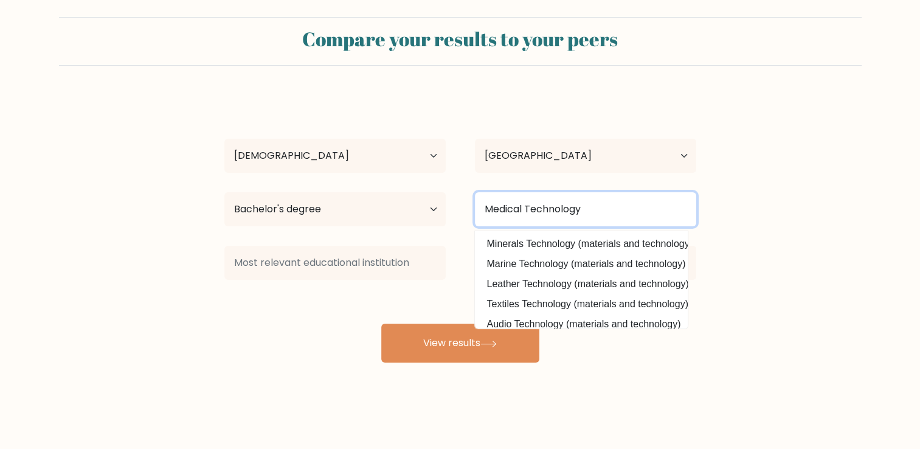
type input "Medical Technology"
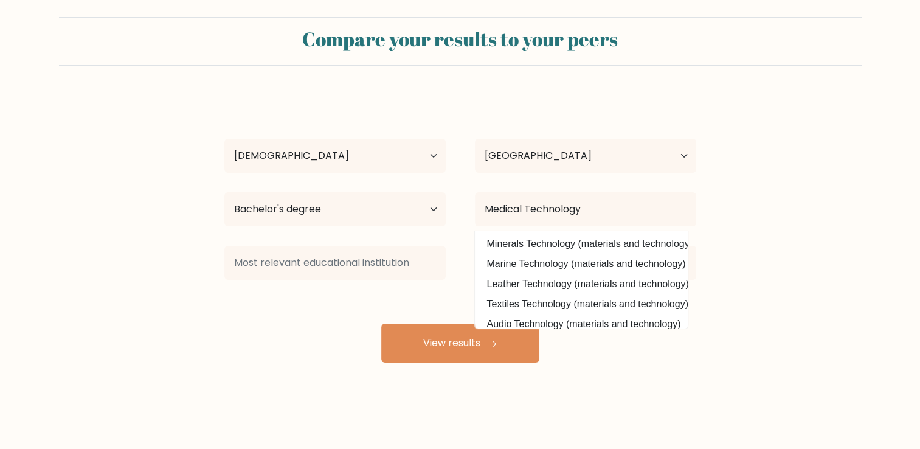
click at [742, 270] on form "Compare your results to your peers Marian Jamila Carbonilla Age Under 18 years …" at bounding box center [460, 189] width 920 height 345
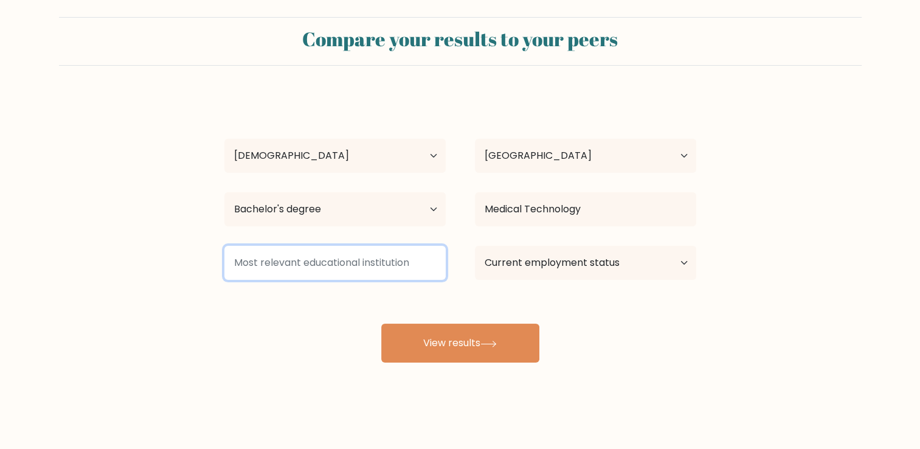
click at [326, 264] on input at bounding box center [334, 263] width 221 height 34
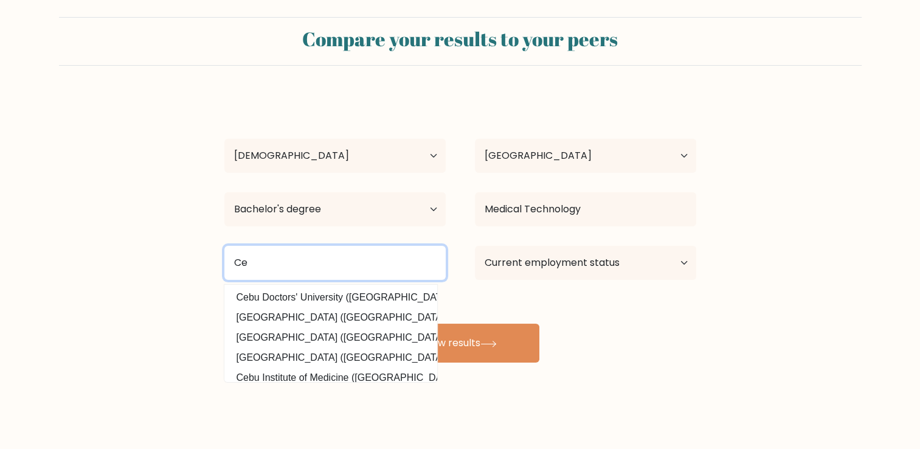
type input "C"
type input "Mathias Aznar Memorial School"
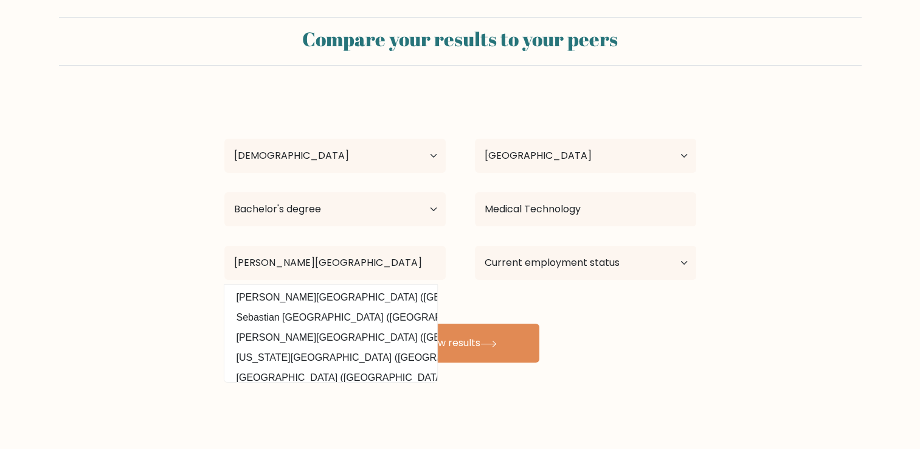
click at [511, 289] on div "Marian Jamila Carbonilla Age Under 18 years old 18-24 years old 25-34 years old…" at bounding box center [460, 228] width 486 height 267
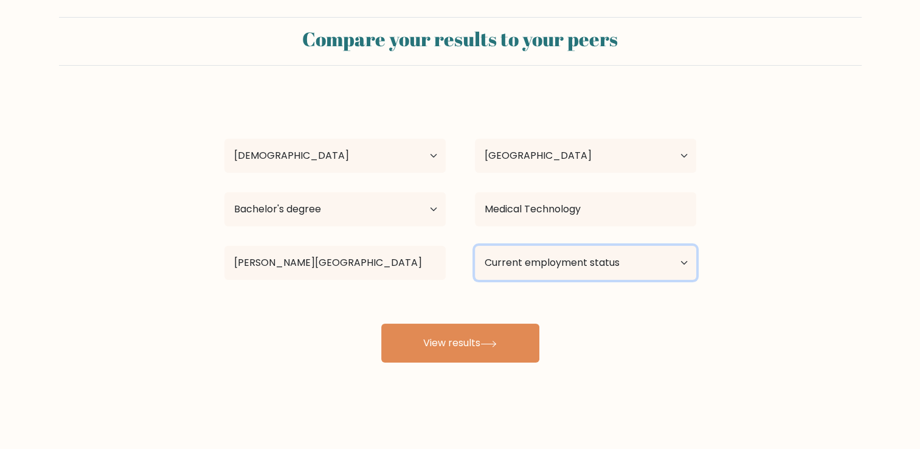
click at [519, 267] on select "Current employment status Employed Student Retired Other / prefer not to answer" at bounding box center [585, 263] width 221 height 34
select select "other"
click at [475, 246] on select "Current employment status Employed Student Retired Other / prefer not to answer" at bounding box center [585, 263] width 221 height 34
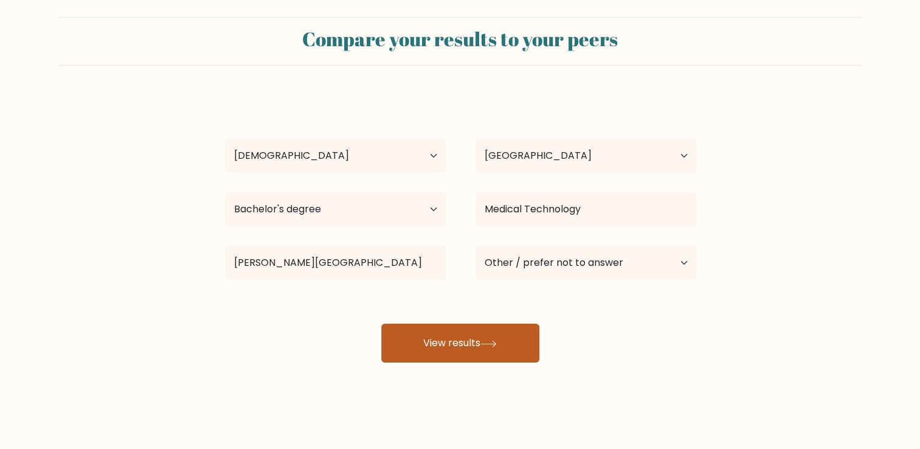
click at [505, 329] on button "View results" at bounding box center [460, 342] width 158 height 39
